Goal: Task Accomplishment & Management: Use online tool/utility

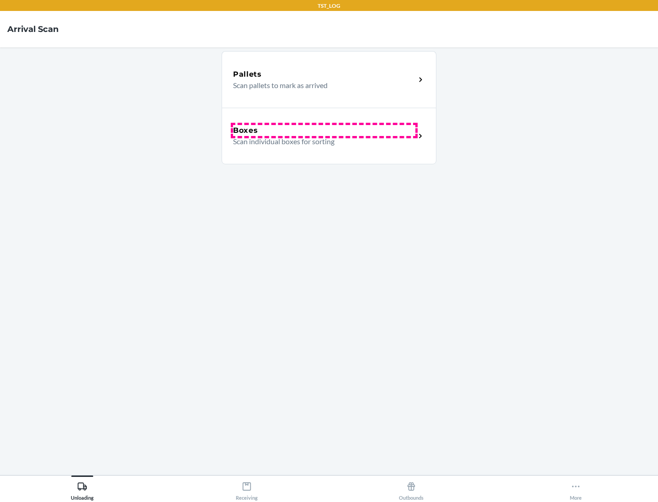
click at [324, 131] on div "Boxes" at bounding box center [324, 130] width 182 height 11
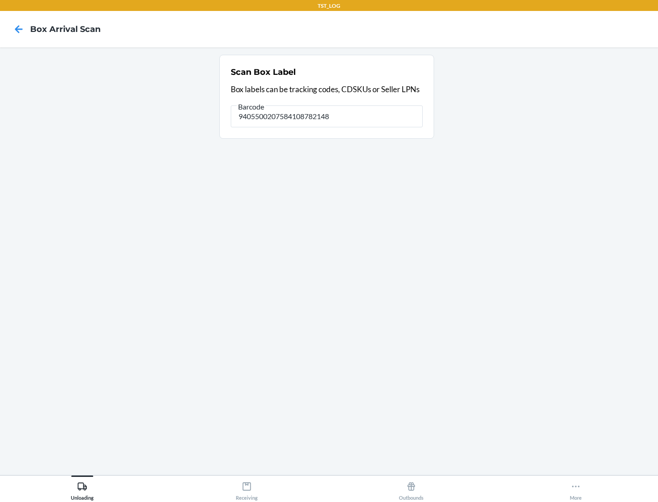
type input "9405500207584108782148"
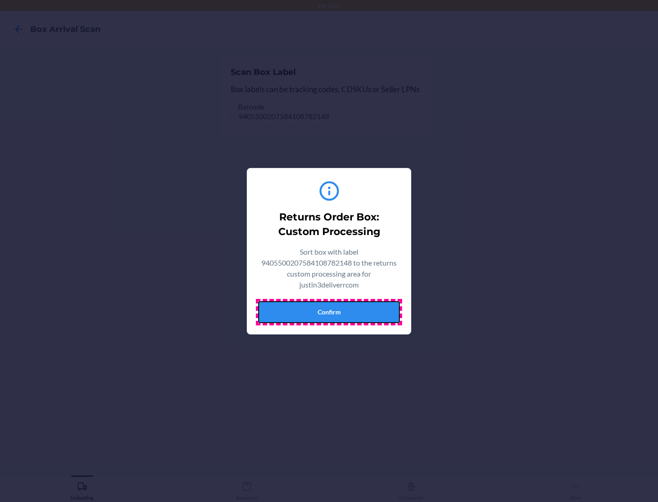
click at [329, 312] on button "Confirm" at bounding box center [329, 312] width 142 height 22
